Goal: Task Accomplishment & Management: Manage account settings

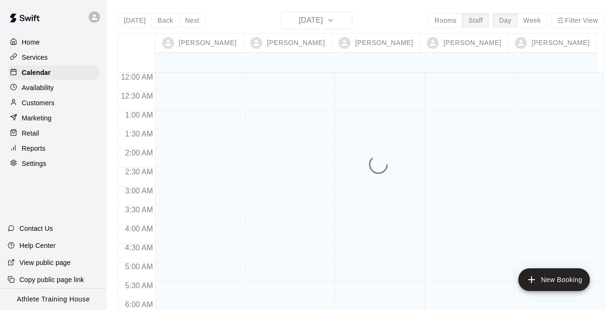
scroll to position [298, 0]
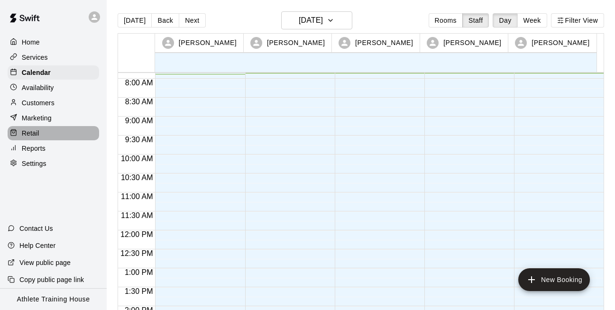
click at [28, 134] on p "Retail" at bounding box center [31, 132] width 18 height 9
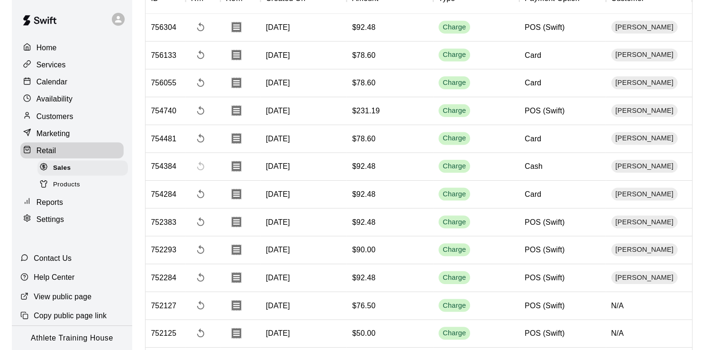
scroll to position [190, 0]
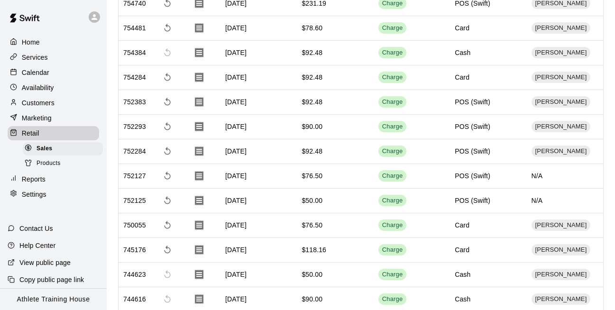
click at [363, 176] on div "$76.50" at bounding box center [335, 176] width 76 height 25
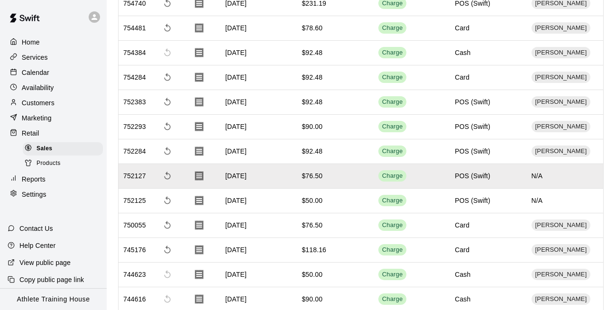
click at [350, 174] on div "$76.50" at bounding box center [335, 176] width 76 height 25
click at [353, 176] on div "$76.50" at bounding box center [335, 176] width 76 height 25
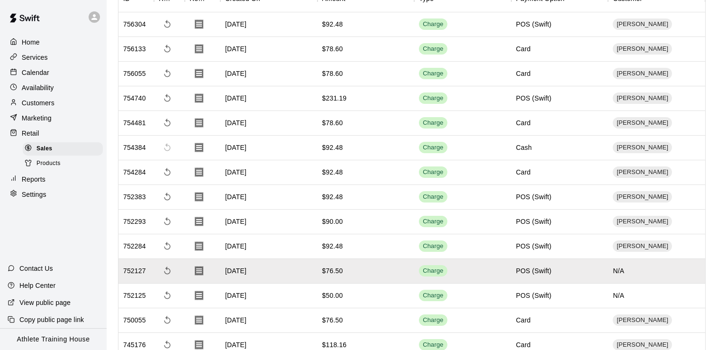
scroll to position [0, 0]
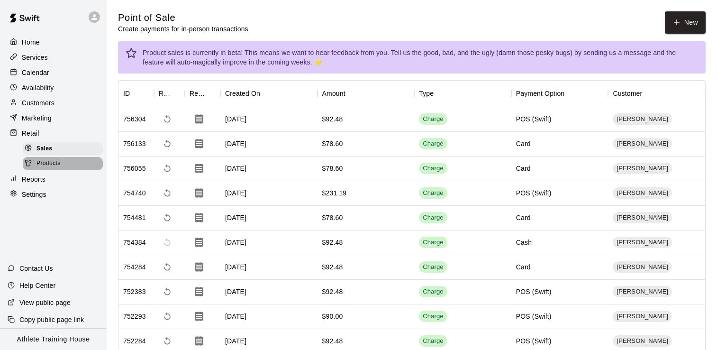
click at [48, 161] on span "Products" at bounding box center [48, 163] width 24 height 9
click at [52, 164] on span "Products" at bounding box center [48, 163] width 24 height 9
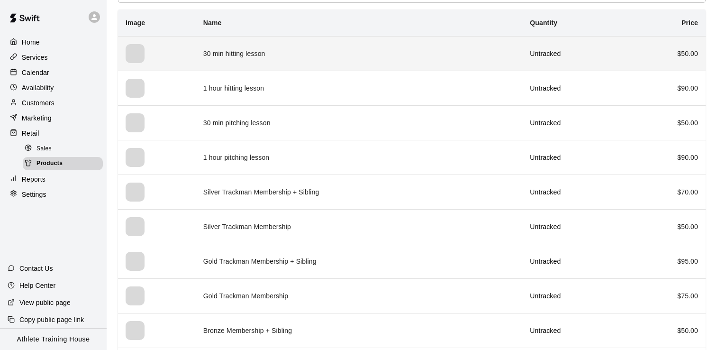
scroll to position [333, 0]
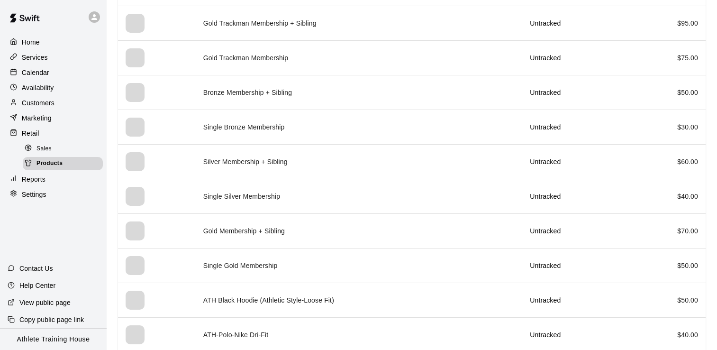
click at [50, 146] on span "Sales" at bounding box center [43, 148] width 15 height 9
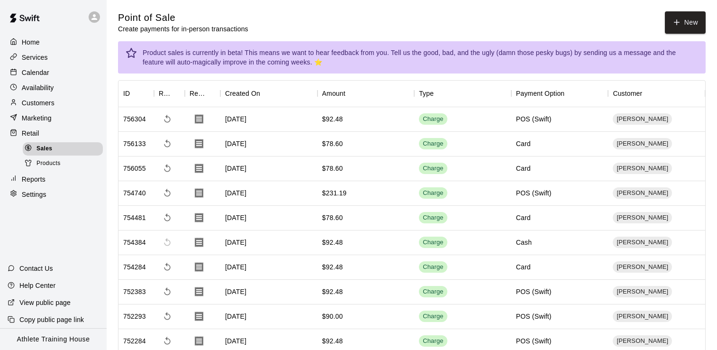
click at [44, 146] on span "Sales" at bounding box center [44, 148] width 16 height 9
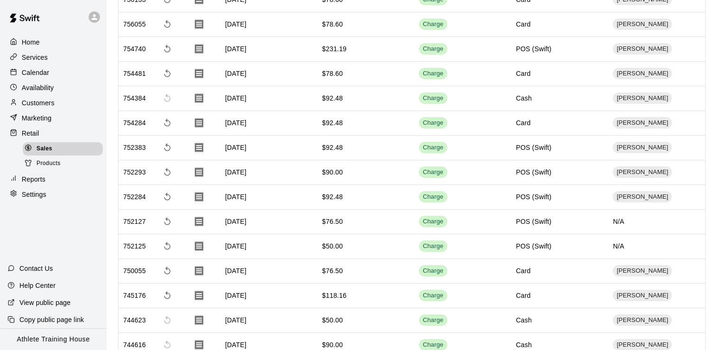
click at [32, 55] on p "Services" at bounding box center [35, 57] width 26 height 9
click at [32, 58] on p "Services" at bounding box center [35, 57] width 26 height 9
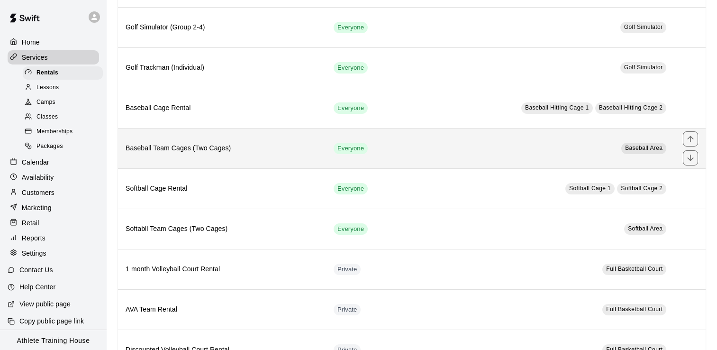
scroll to position [327, 0]
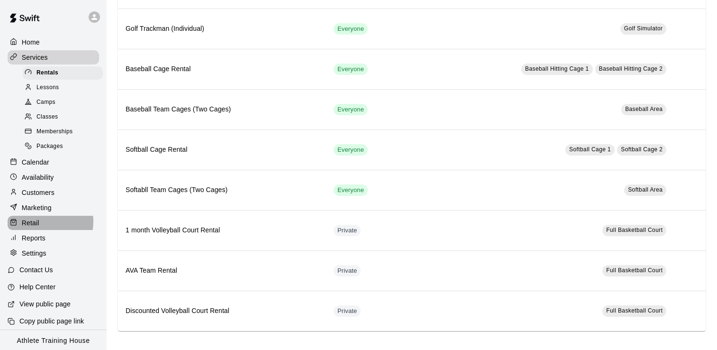
click at [31, 221] on p "Retail" at bounding box center [31, 222] width 18 height 9
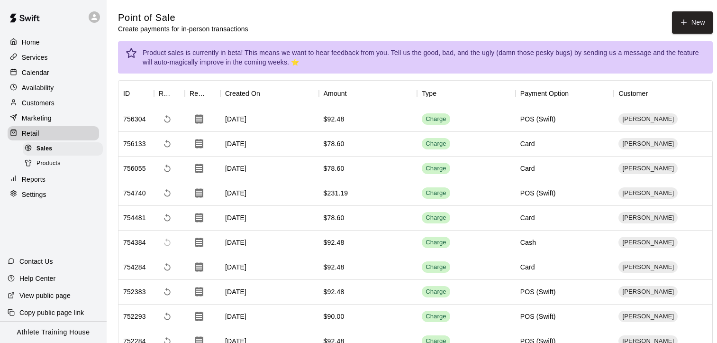
click at [36, 73] on p "Calendar" at bounding box center [35, 72] width 27 height 9
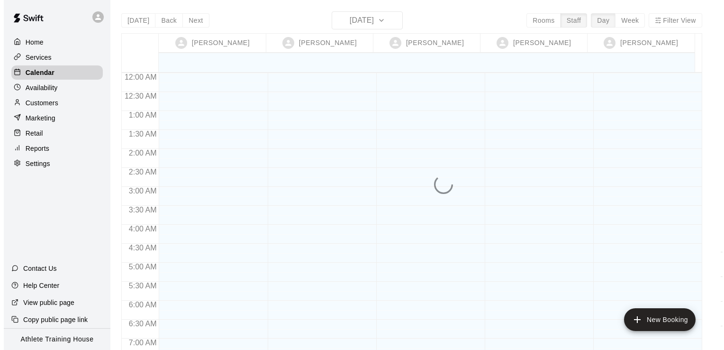
scroll to position [307, 0]
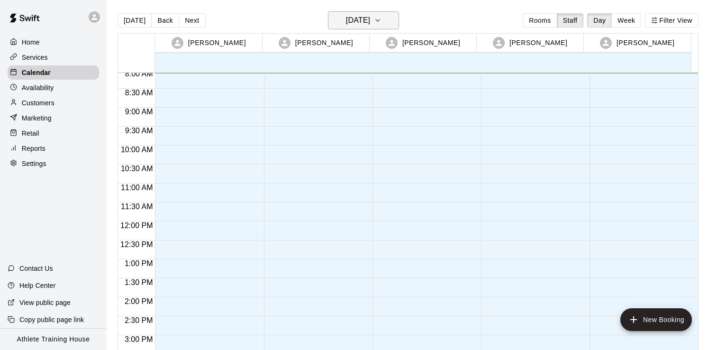
click at [383, 22] on button "[DATE]" at bounding box center [363, 20] width 71 height 18
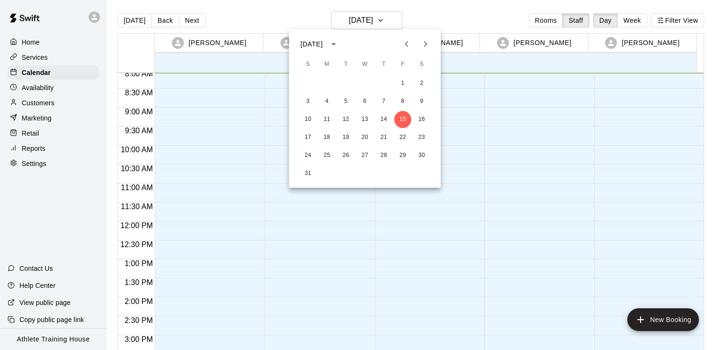
click at [465, 13] on div at bounding box center [362, 175] width 724 height 350
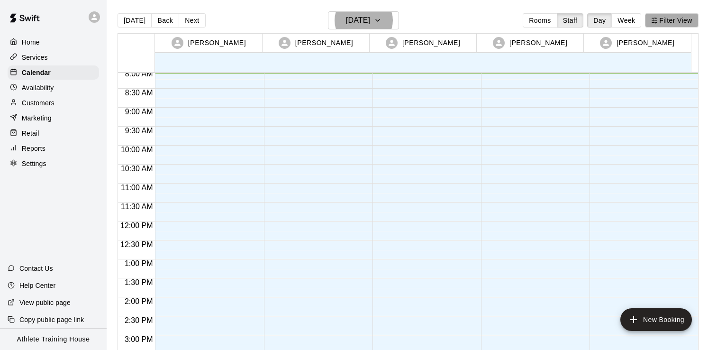
click at [621, 20] on button "Filter View" at bounding box center [671, 20] width 53 height 14
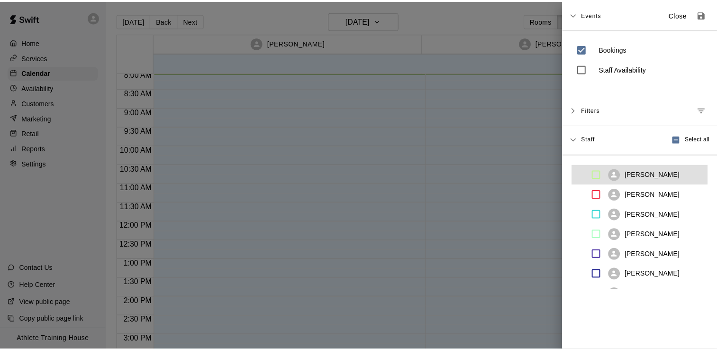
scroll to position [114, 0]
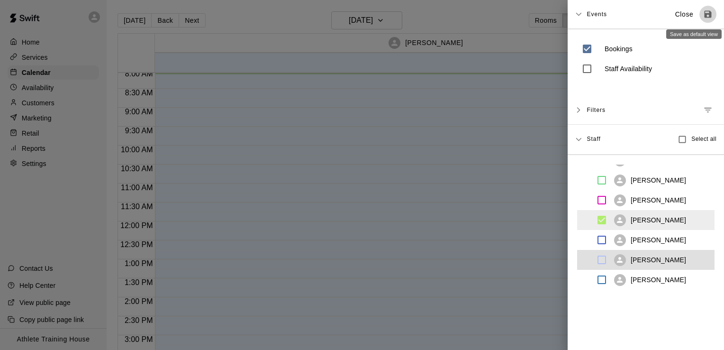
click at [621, 15] on icon "Save as default view" at bounding box center [708, 14] width 7 height 7
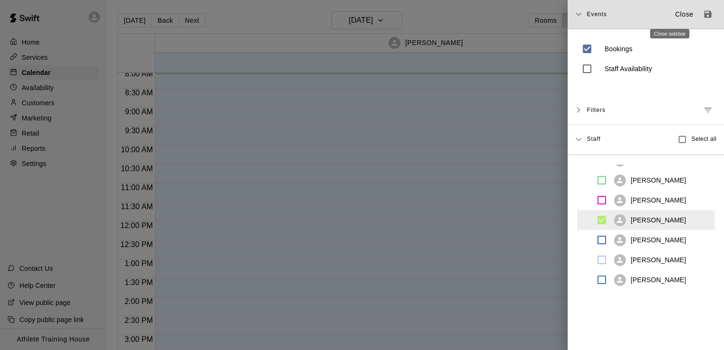
click at [621, 13] on p "Close" at bounding box center [684, 14] width 18 height 10
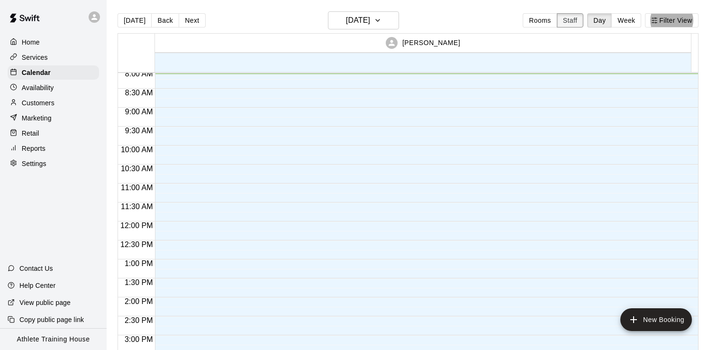
click at [576, 20] on button "Staff" at bounding box center [570, 20] width 27 height 14
click at [621, 20] on button "Week" at bounding box center [626, 20] width 30 height 14
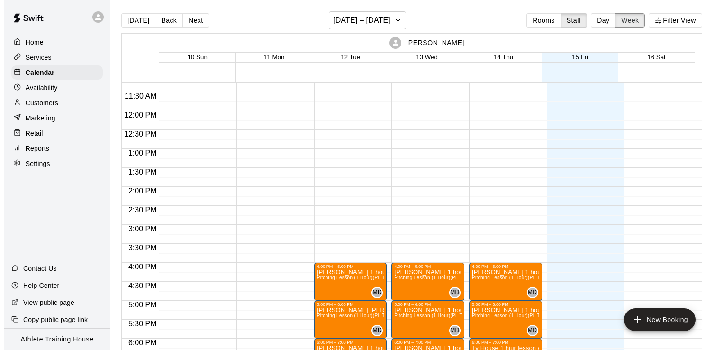
scroll to position [521, 0]
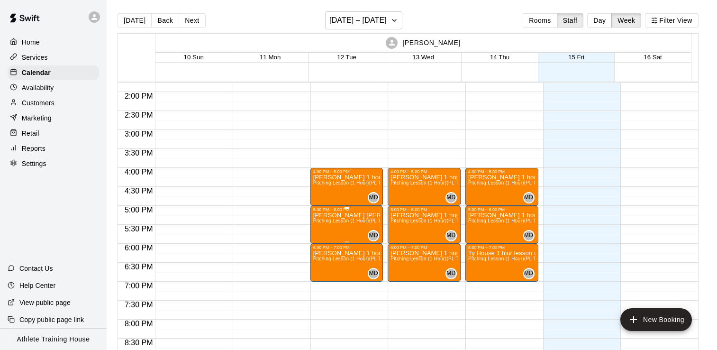
click at [323, 212] on div "5:00 PM – 6:00 PM" at bounding box center [346, 209] width 67 height 5
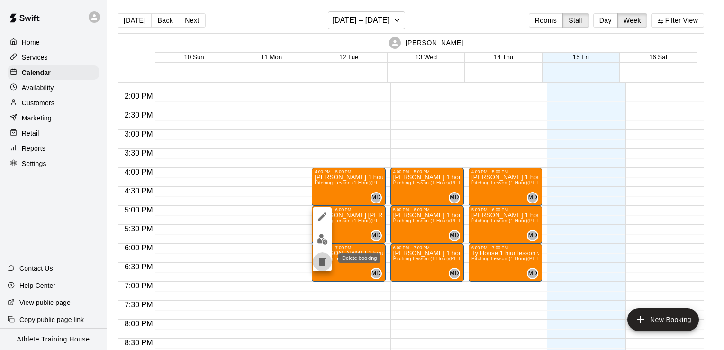
click at [321, 261] on icon "delete" at bounding box center [322, 261] width 7 height 9
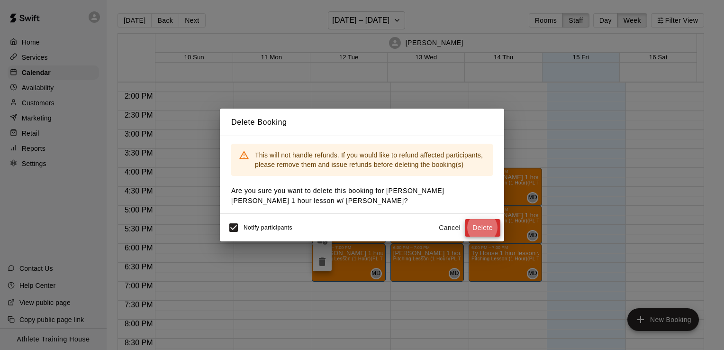
click at [472, 226] on button "Delete" at bounding box center [483, 228] width 36 height 18
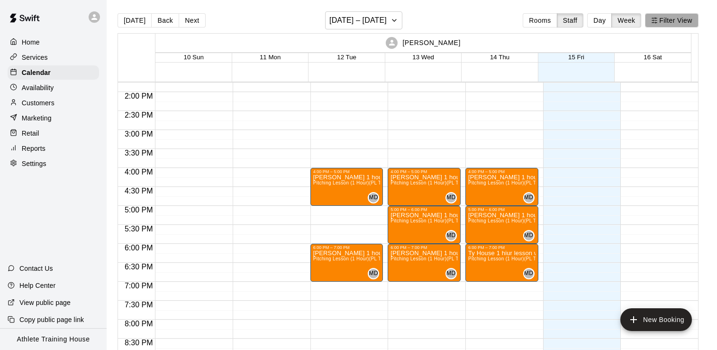
click at [621, 18] on icon "button" at bounding box center [654, 20] width 7 height 7
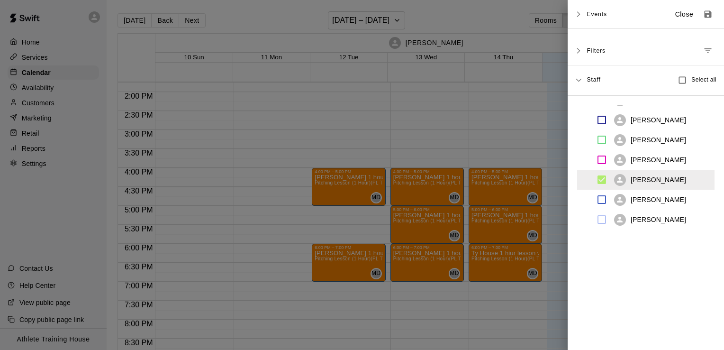
scroll to position [114, 0]
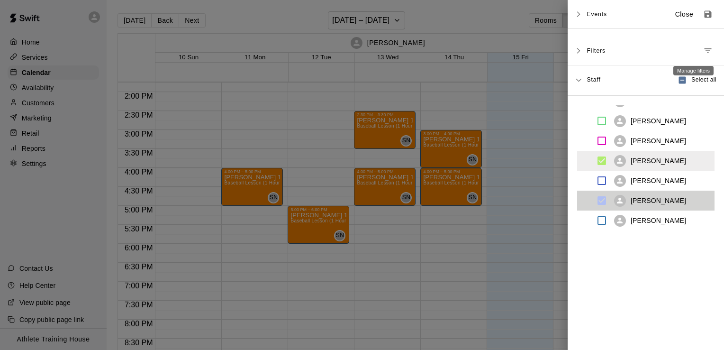
click at [621, 49] on icon "Manage filters" at bounding box center [707, 50] width 9 height 9
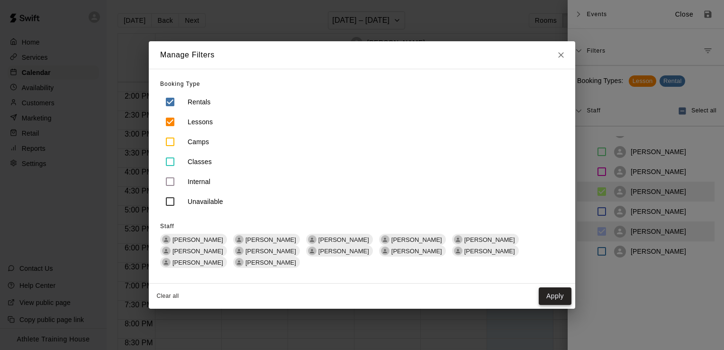
click at [548, 291] on button "Apply" at bounding box center [555, 296] width 33 height 18
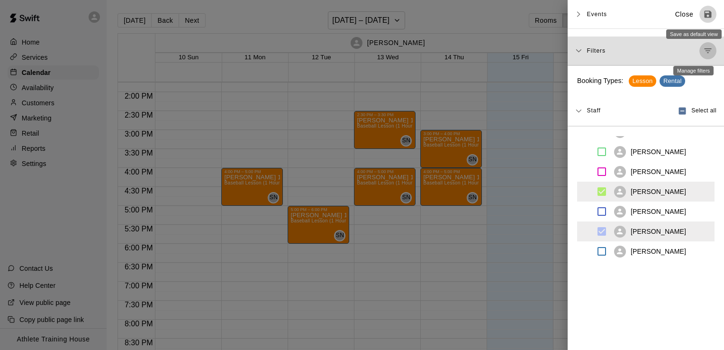
click at [621, 14] on icon "Save as default view" at bounding box center [708, 14] width 7 height 7
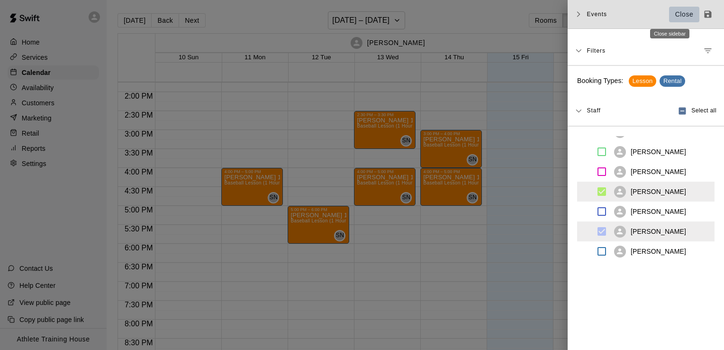
click at [621, 13] on p "Close" at bounding box center [684, 14] width 18 height 10
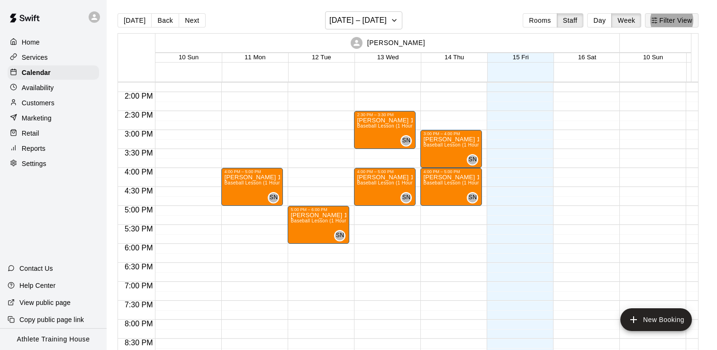
click at [621, 20] on icon "button" at bounding box center [654, 20] width 7 height 7
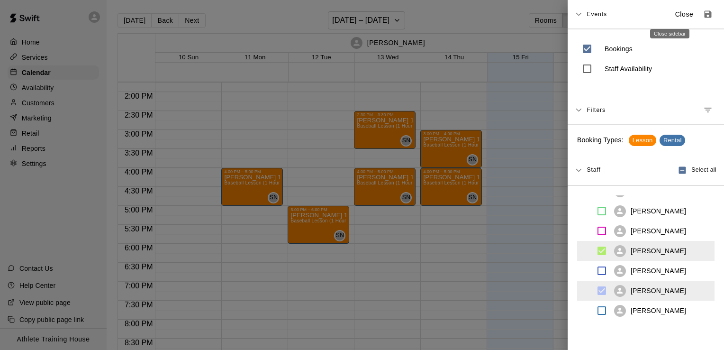
click at [621, 13] on p "Close" at bounding box center [684, 14] width 18 height 10
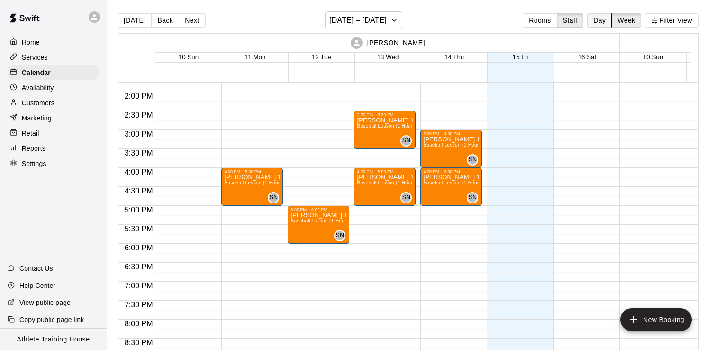
click at [604, 21] on button "Day" at bounding box center [599, 20] width 25 height 14
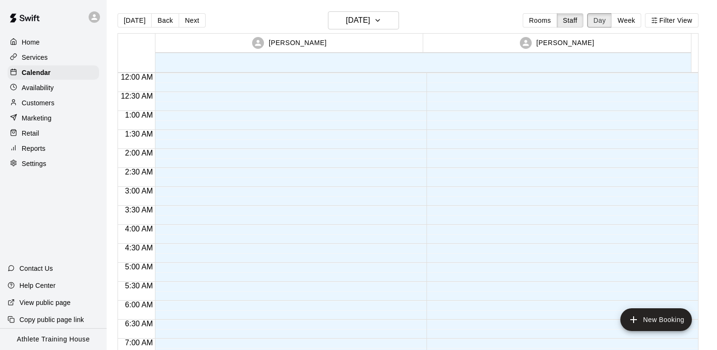
scroll to position [312, 0]
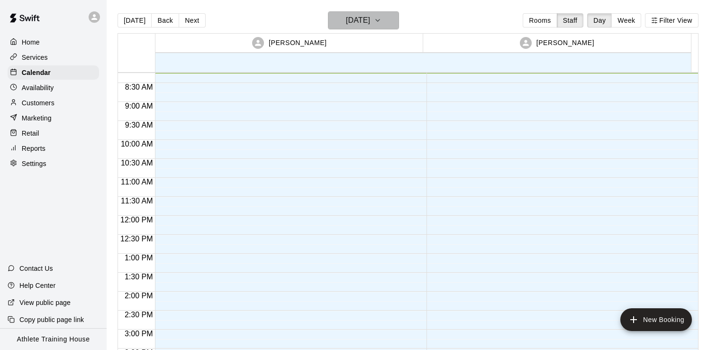
click at [364, 24] on h6 "[DATE]" at bounding box center [358, 20] width 24 height 13
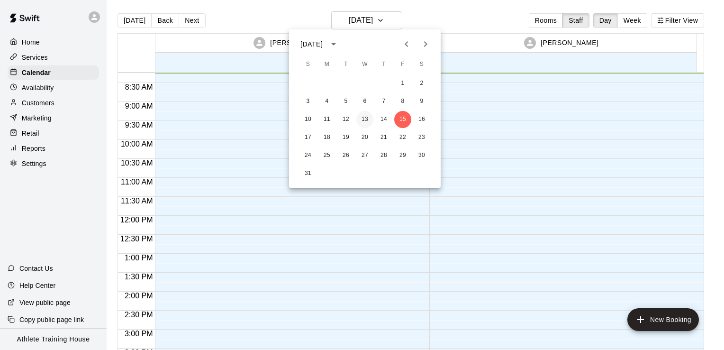
click at [367, 119] on button "13" at bounding box center [364, 119] width 17 height 17
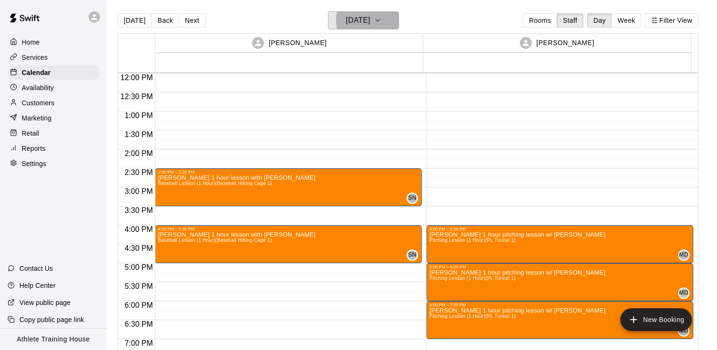
scroll to position [360, 0]
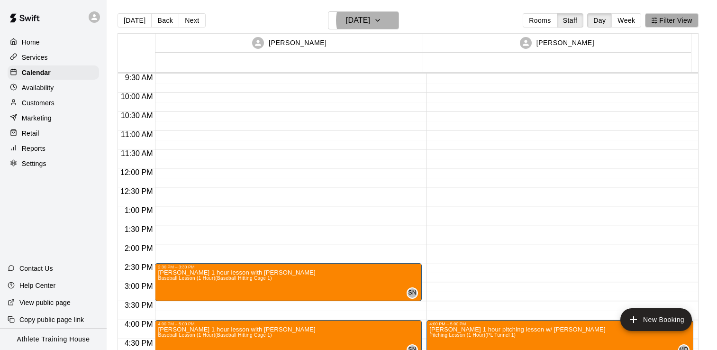
click at [621, 18] on icon "button" at bounding box center [654, 20] width 7 height 7
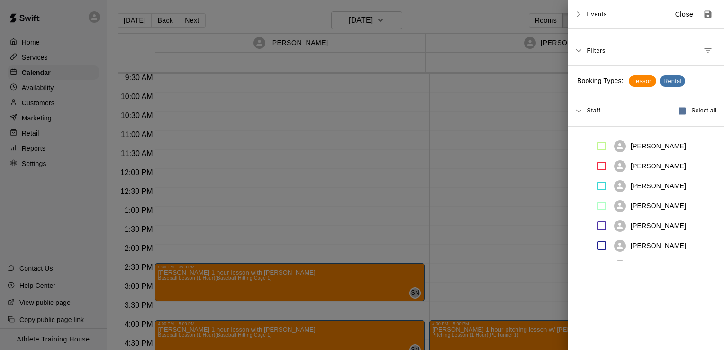
click at [508, 16] on div at bounding box center [362, 175] width 724 height 350
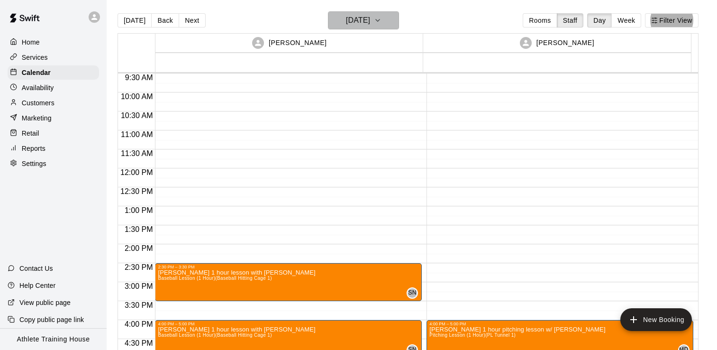
click at [382, 19] on icon "button" at bounding box center [378, 20] width 8 height 11
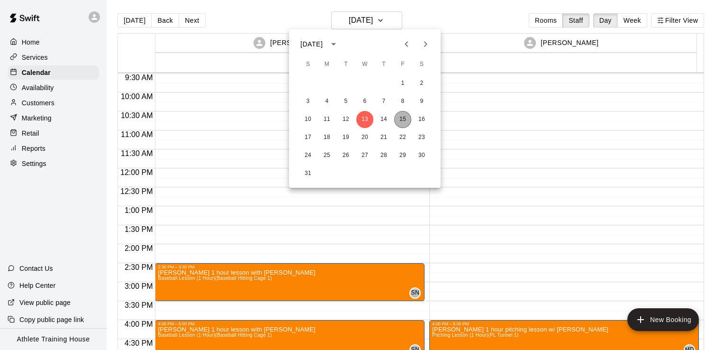
click at [401, 120] on button "15" at bounding box center [402, 119] width 17 height 17
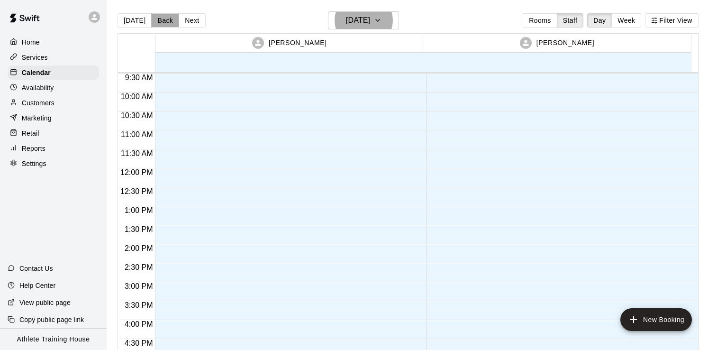
click at [162, 21] on button "Back" at bounding box center [165, 20] width 28 height 14
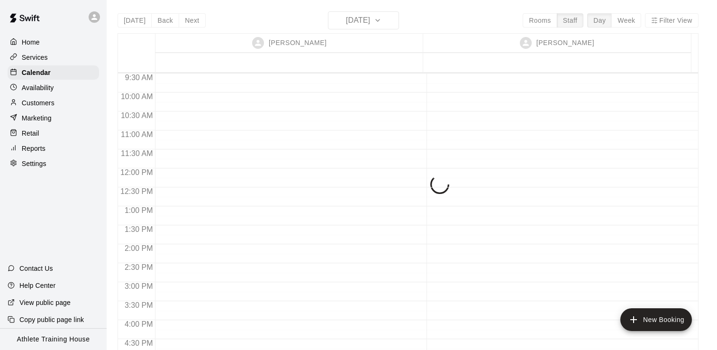
click at [188, 21] on div "[DATE] Back [DATE][DATE] Rooms Staff Day Week Filter View [PERSON_NAME] 14 Thu …" at bounding box center [408, 186] width 581 height 350
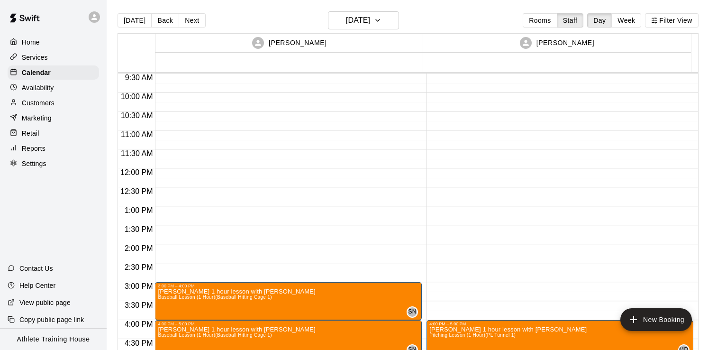
click at [188, 21] on button "Next" at bounding box center [192, 20] width 27 height 14
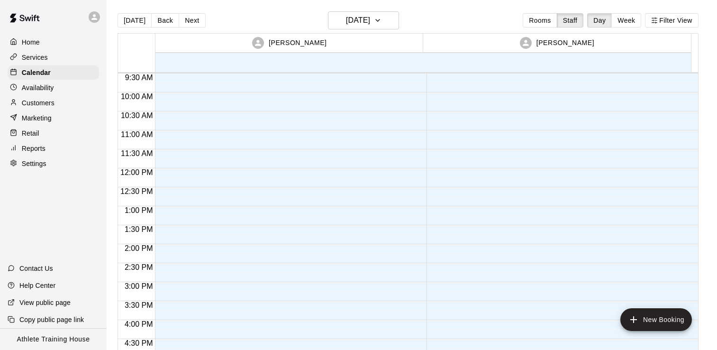
click at [30, 133] on p "Retail" at bounding box center [31, 132] width 18 height 9
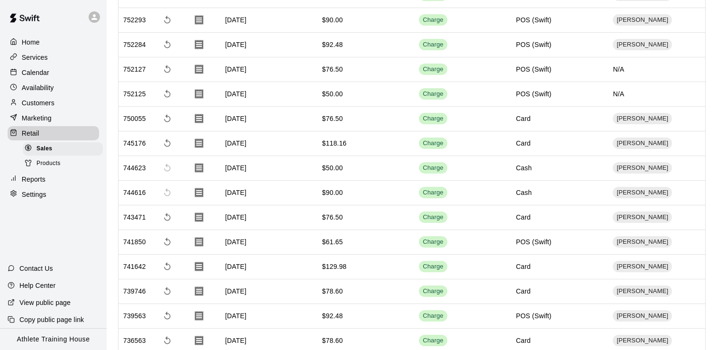
scroll to position [379, 0]
